Goal: Information Seeking & Learning: Compare options

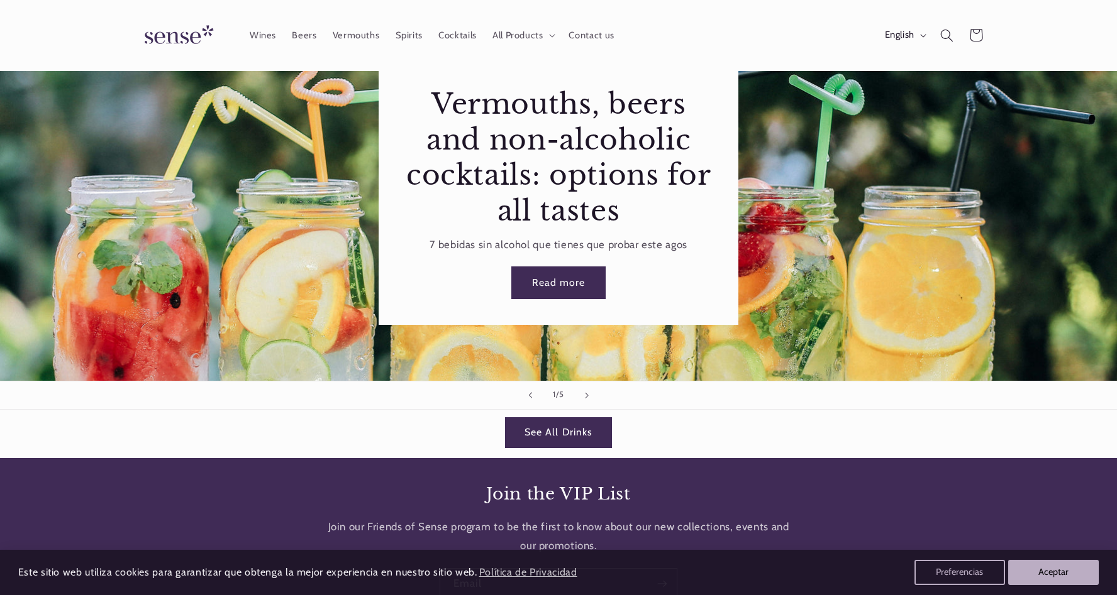
click at [555, 282] on link "Read more" at bounding box center [558, 283] width 92 height 31
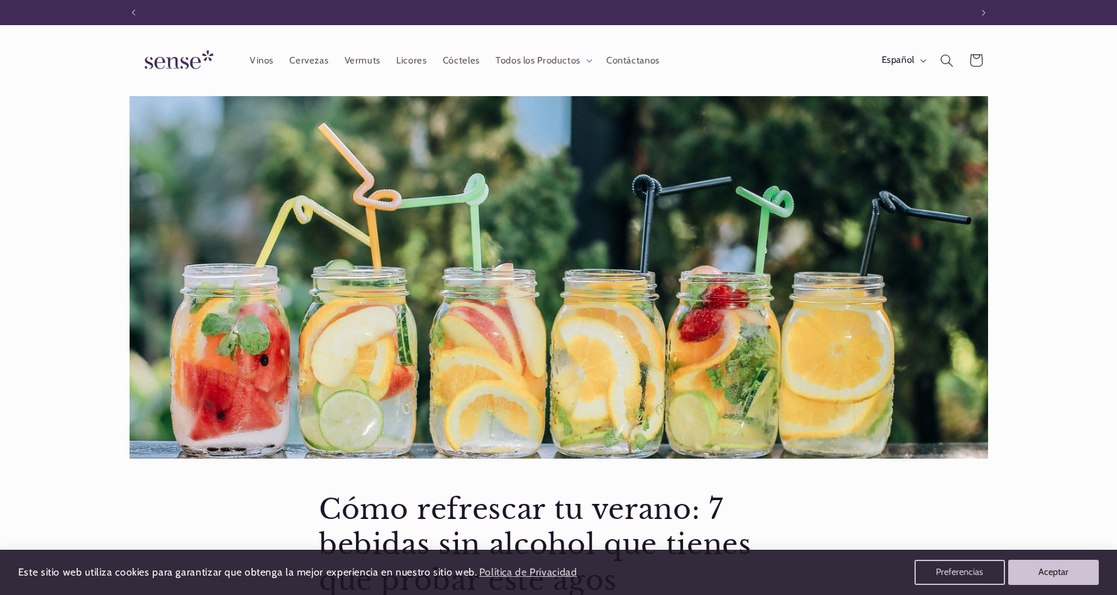
scroll to position [0, 838]
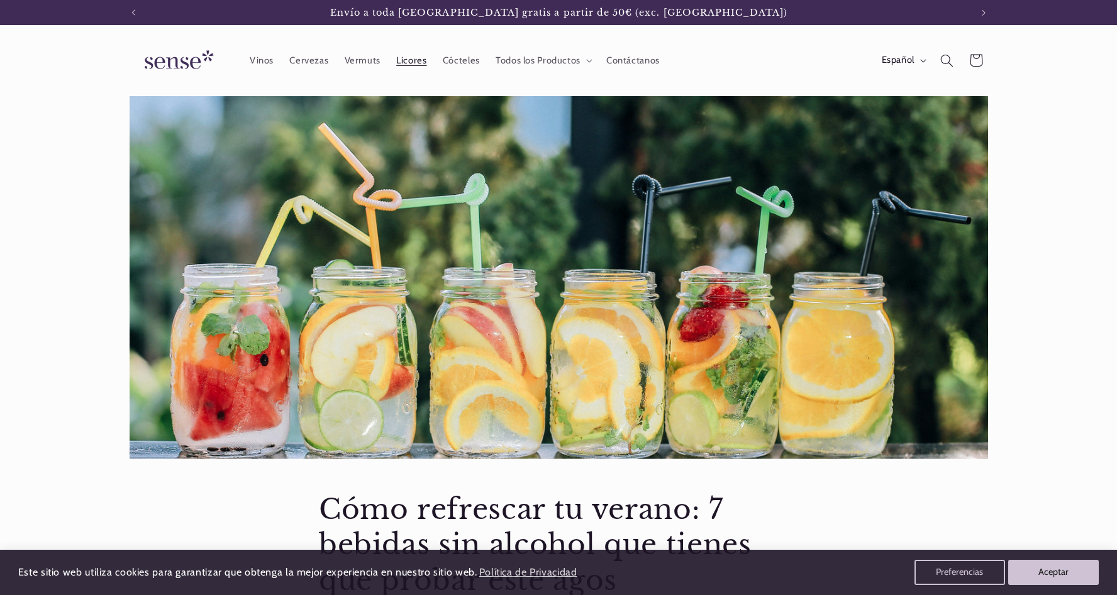
click at [414, 62] on span "Licores" at bounding box center [411, 61] width 30 height 12
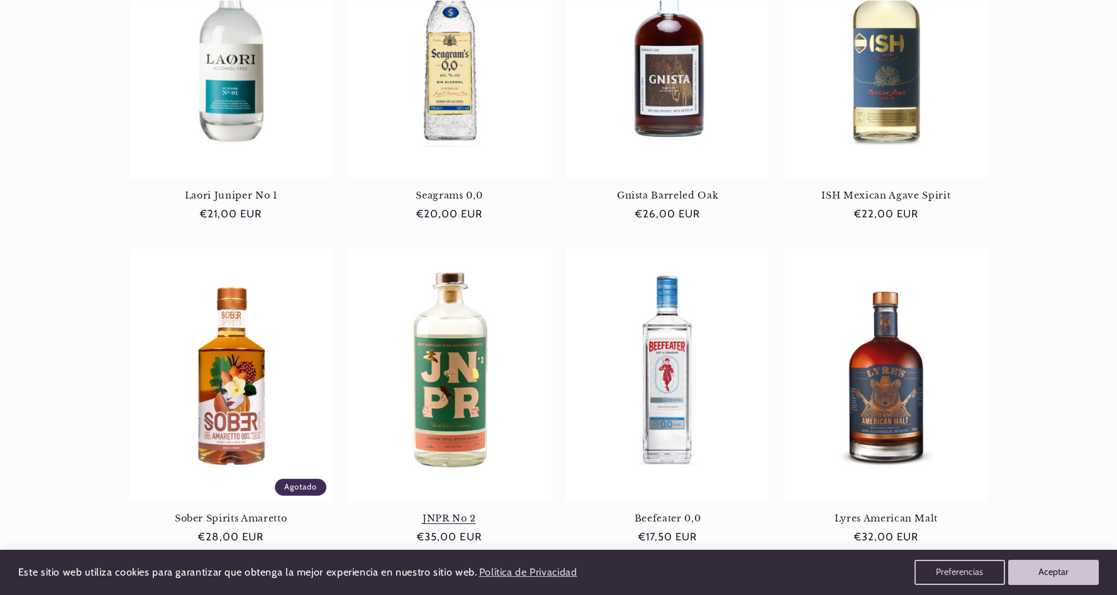
scroll to position [964, 0]
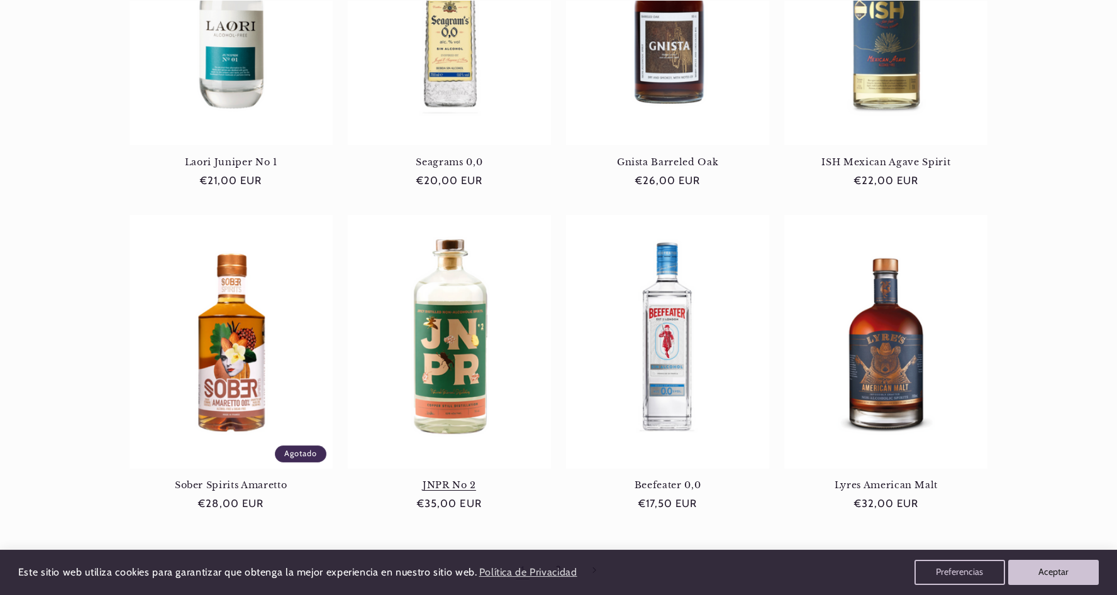
click at [442, 480] on link "JNPR No 2" at bounding box center [449, 485] width 203 height 11
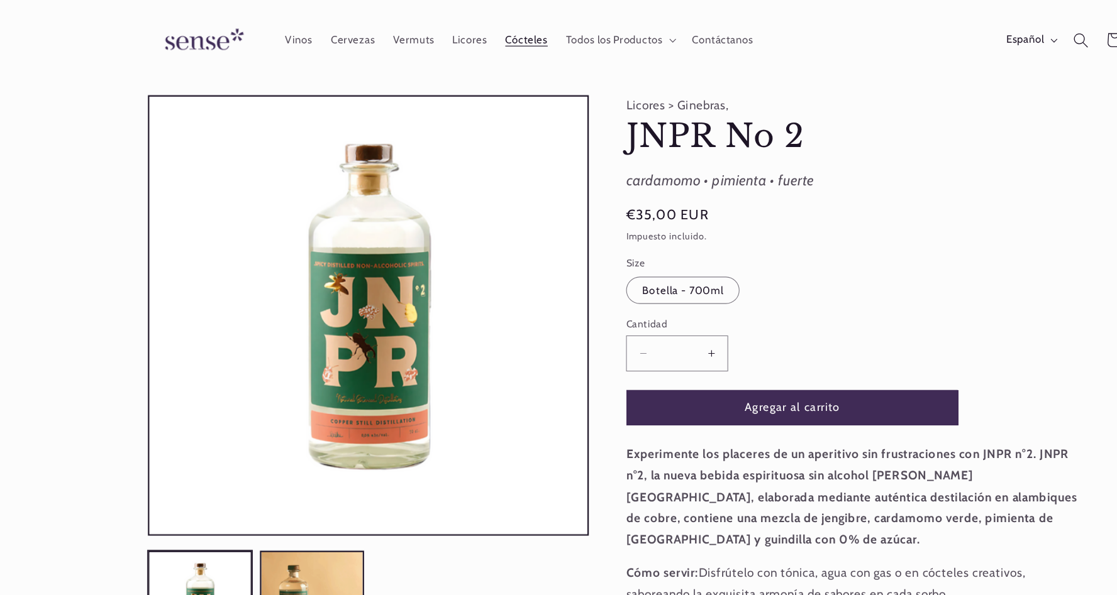
click at [460, 37] on span "Cócteles" at bounding box center [461, 36] width 37 height 12
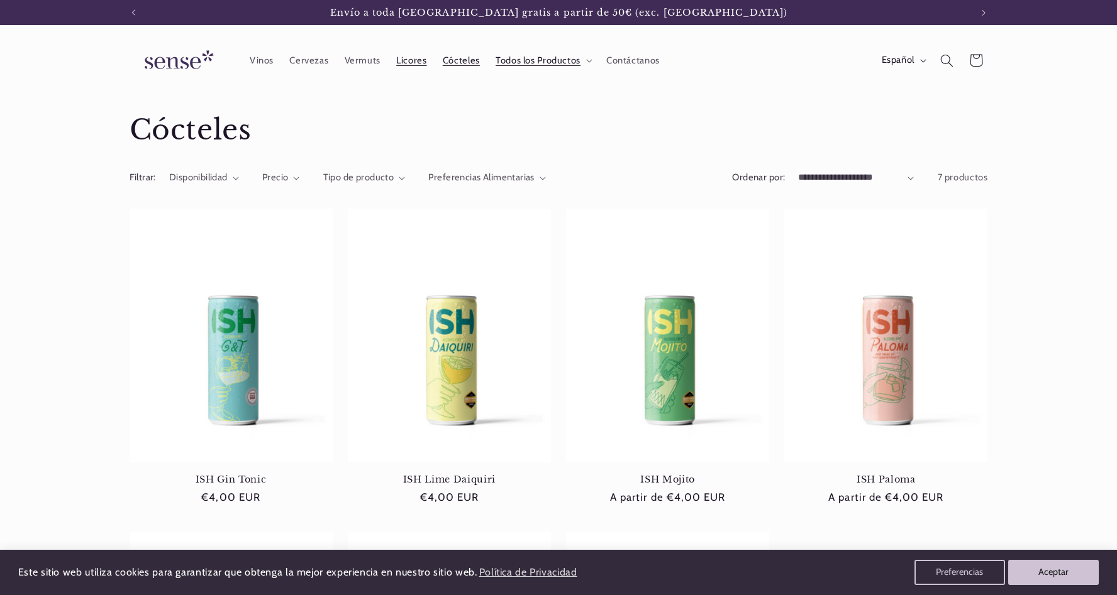
click at [404, 64] on span "Licores" at bounding box center [411, 61] width 30 height 12
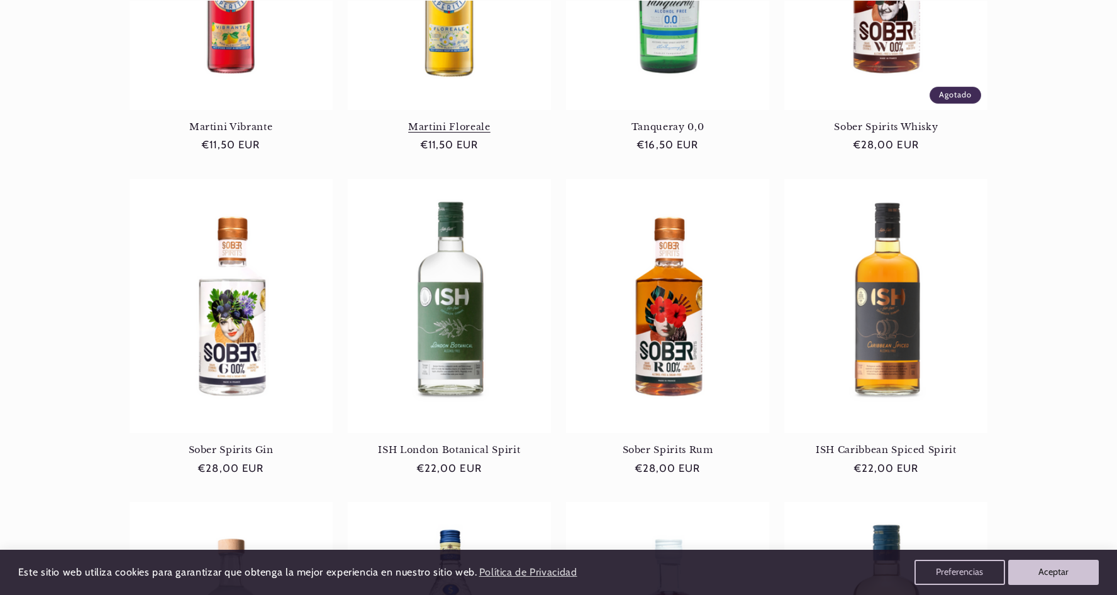
scroll to position [356, 0]
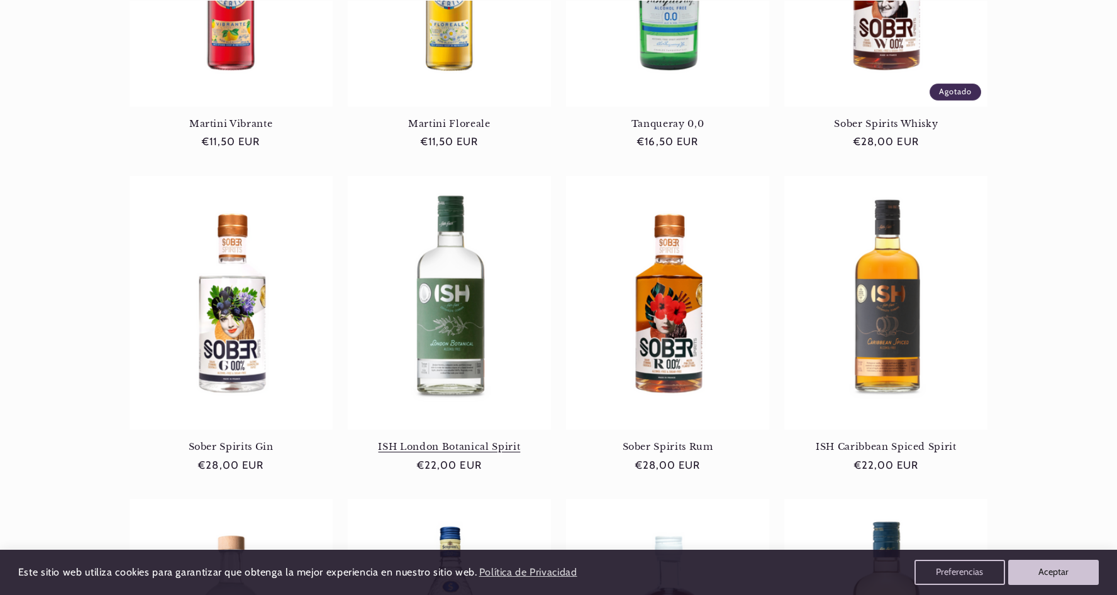
click at [470, 441] on link "ISH London Botanical Spirit" at bounding box center [449, 446] width 203 height 11
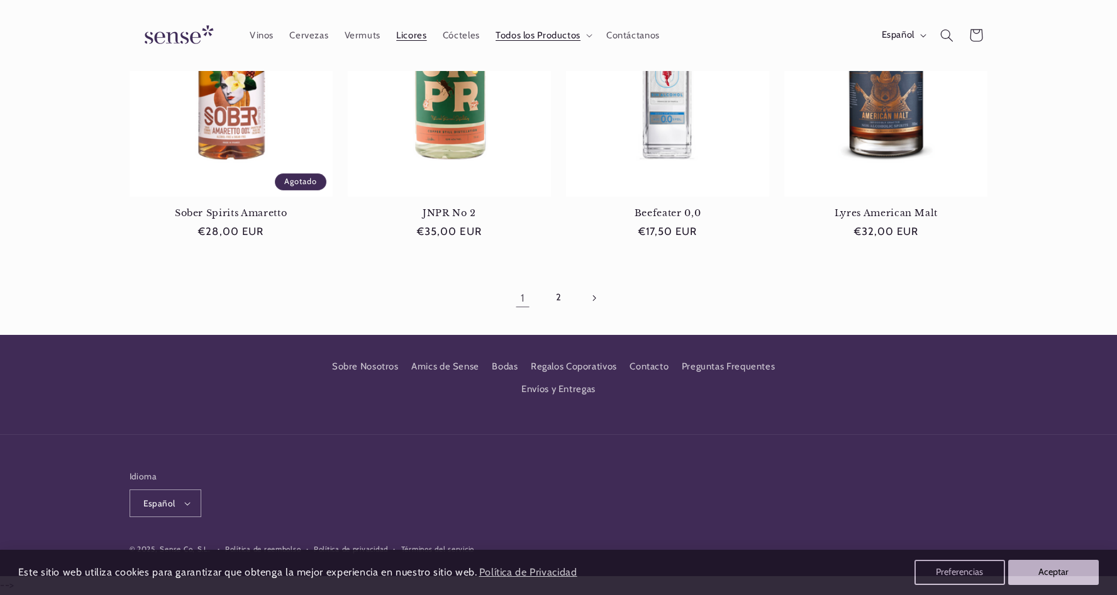
scroll to position [1057, 0]
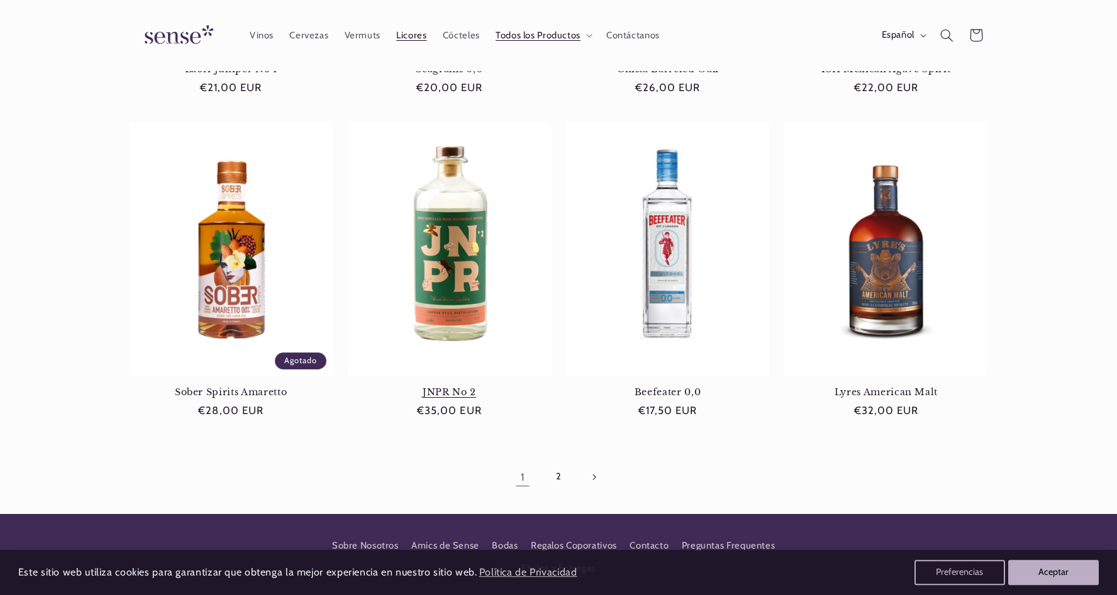
click at [458, 387] on link "JNPR No 2" at bounding box center [449, 392] width 203 height 11
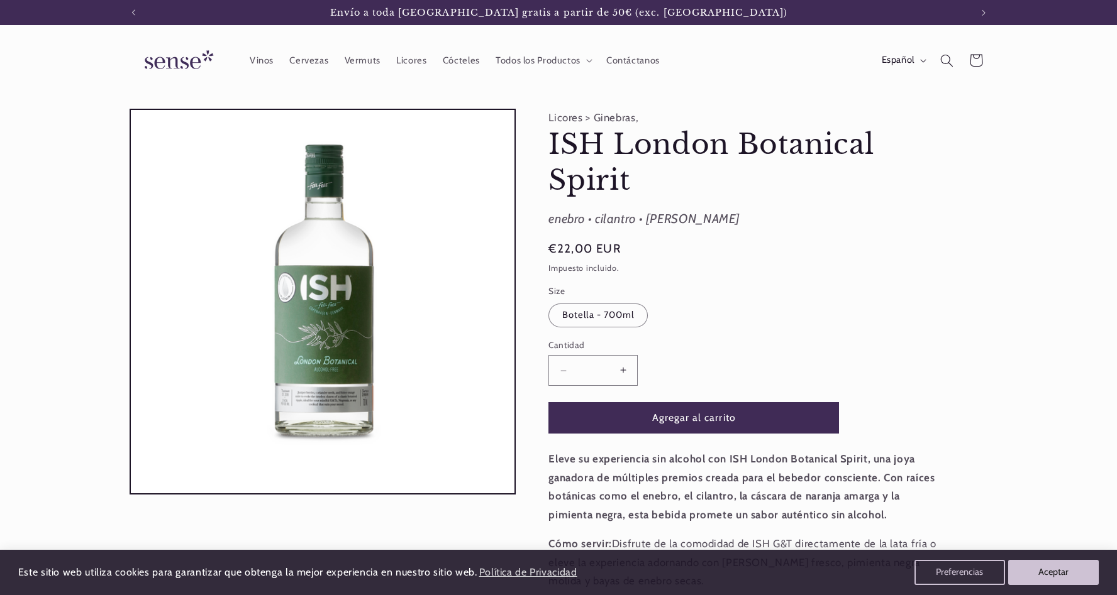
scroll to position [0, 838]
click at [548, 147] on div "Licores > Ginebras, ISH London Botanical Spirit ISH London Botanical Spirit ene…" at bounding box center [752, 537] width 472 height 856
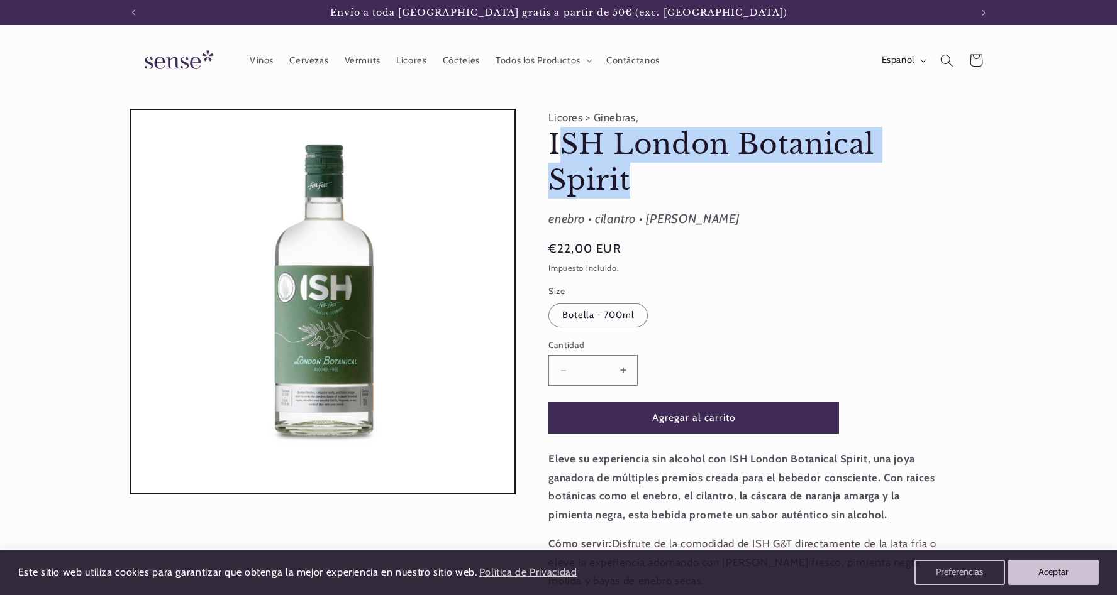
drag, startPoint x: 555, startPoint y: 145, endPoint x: 641, endPoint y: 180, distance: 93.1
click at [641, 180] on h1 "ISH London Botanical Spirit" at bounding box center [746, 162] width 396 height 71
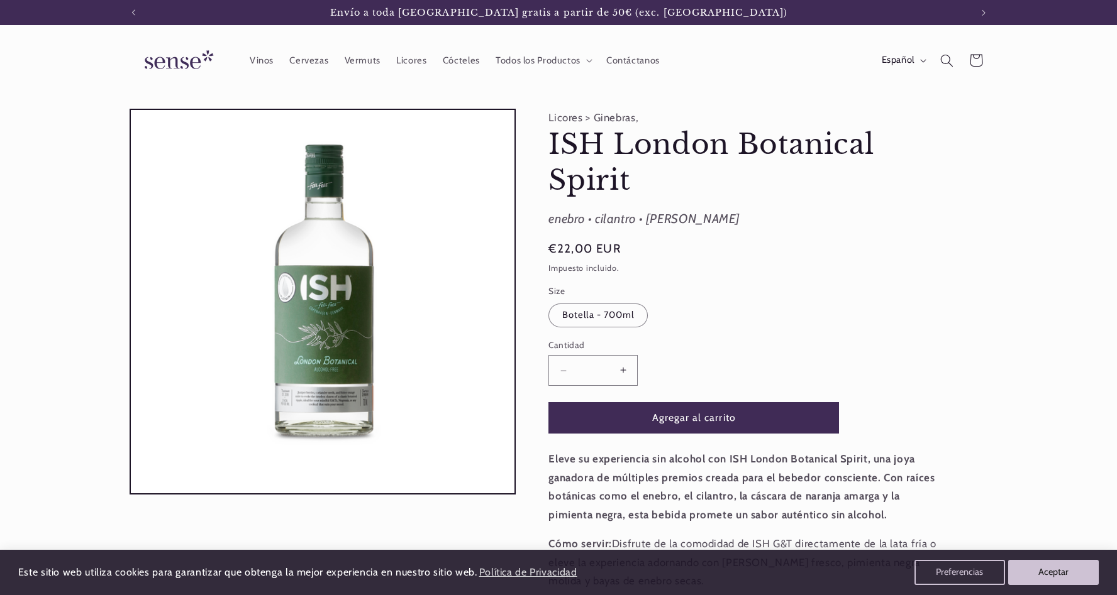
click at [641, 180] on h1 "ISH London Botanical Spirit" at bounding box center [746, 162] width 396 height 71
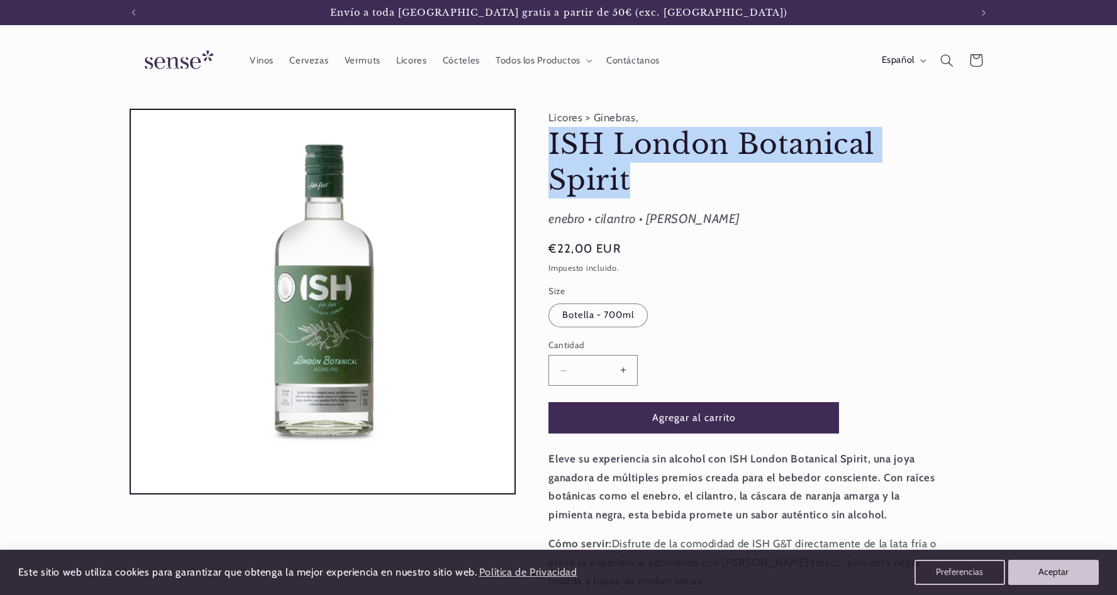
drag, startPoint x: 641, startPoint y: 180, endPoint x: 536, endPoint y: 140, distance: 112.2
click at [535, 140] on div "Licores > Ginebras, ISH London Botanical Spirit ISH London Botanical Spirit ene…" at bounding box center [752, 537] width 472 height 856
copy h1 "ISH London Botanical Spirit"
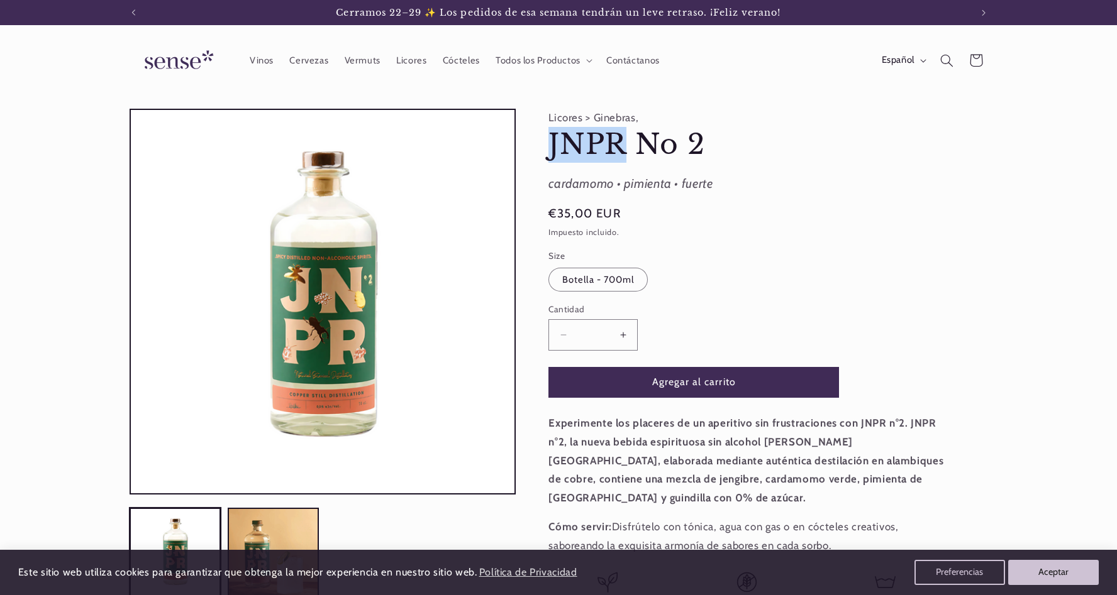
drag, startPoint x: 551, startPoint y: 138, endPoint x: 624, endPoint y: 141, distance: 73.0
click at [624, 141] on h1 "JNPR No 2" at bounding box center [746, 145] width 396 height 36
copy h1 "JNPR"
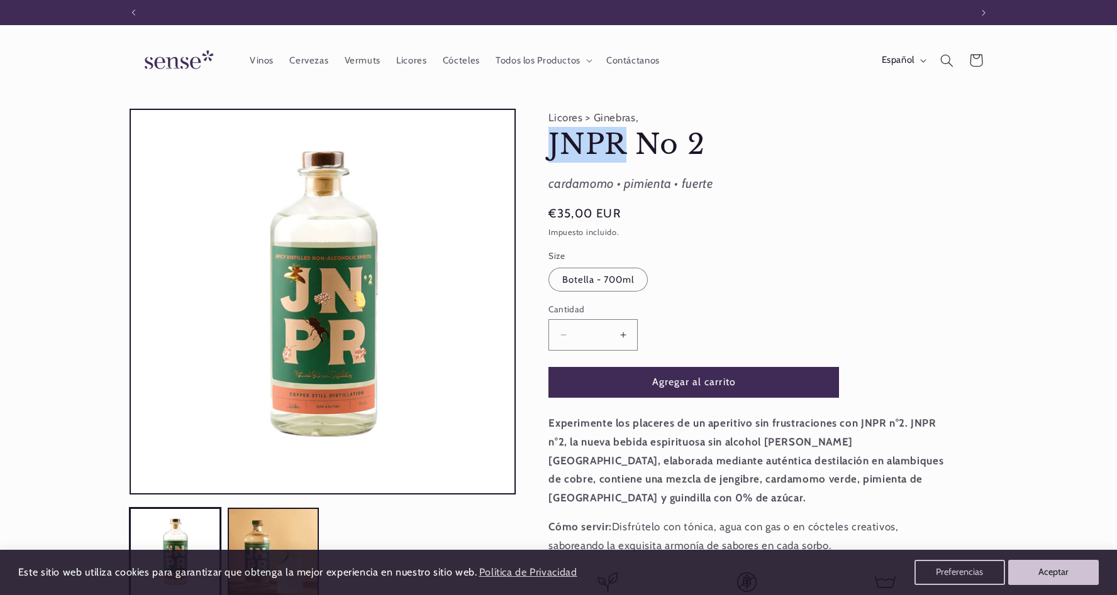
scroll to position [0, 838]
